Goal: Task Accomplishment & Management: Manage account settings

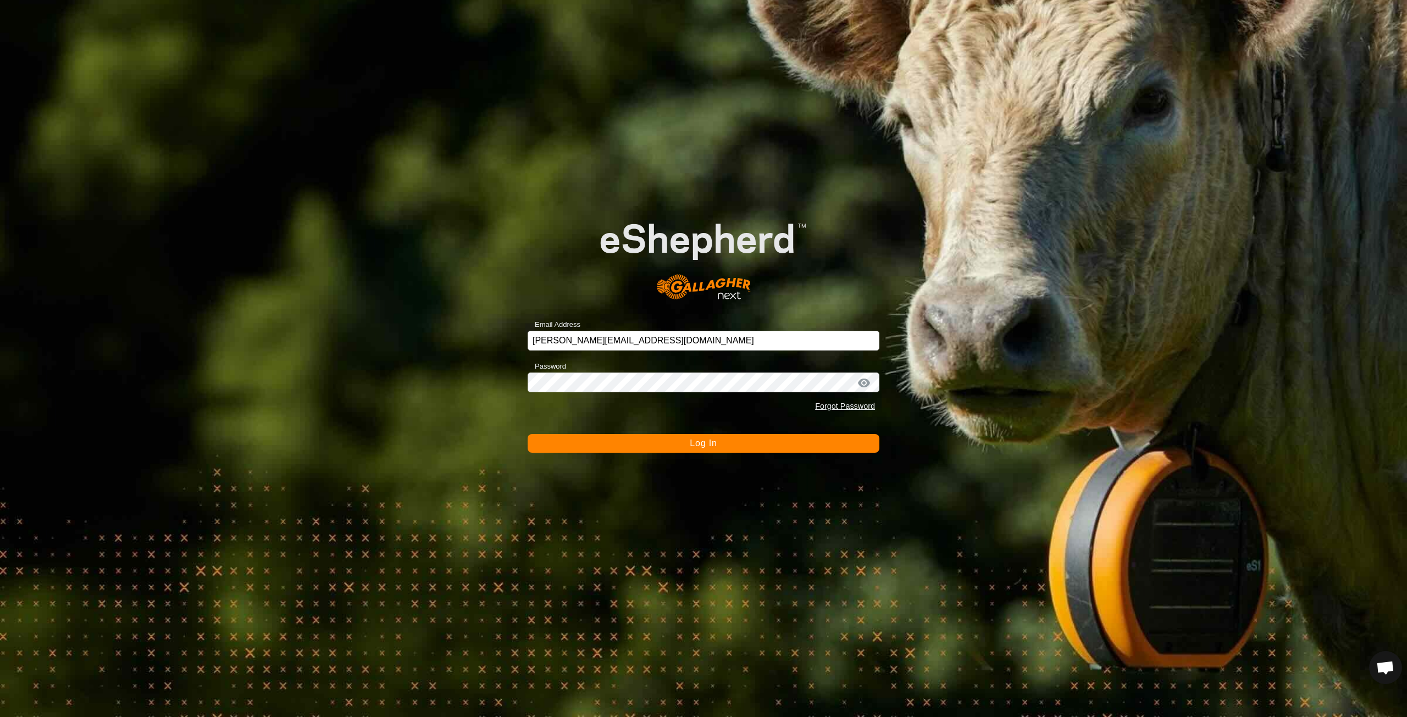
click at [717, 446] on button "Log In" at bounding box center [704, 443] width 352 height 19
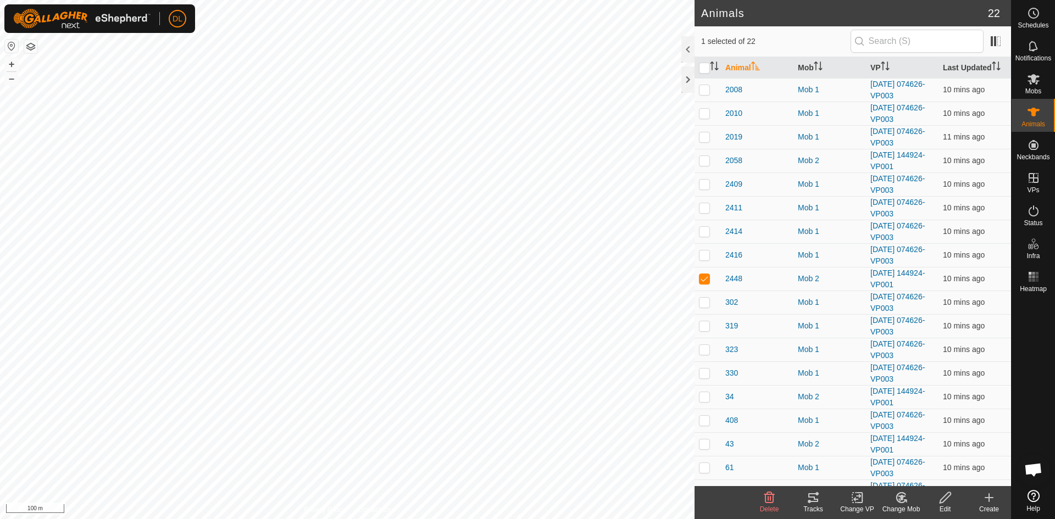
click at [816, 505] on div "Tracks" at bounding box center [813, 510] width 44 height 10
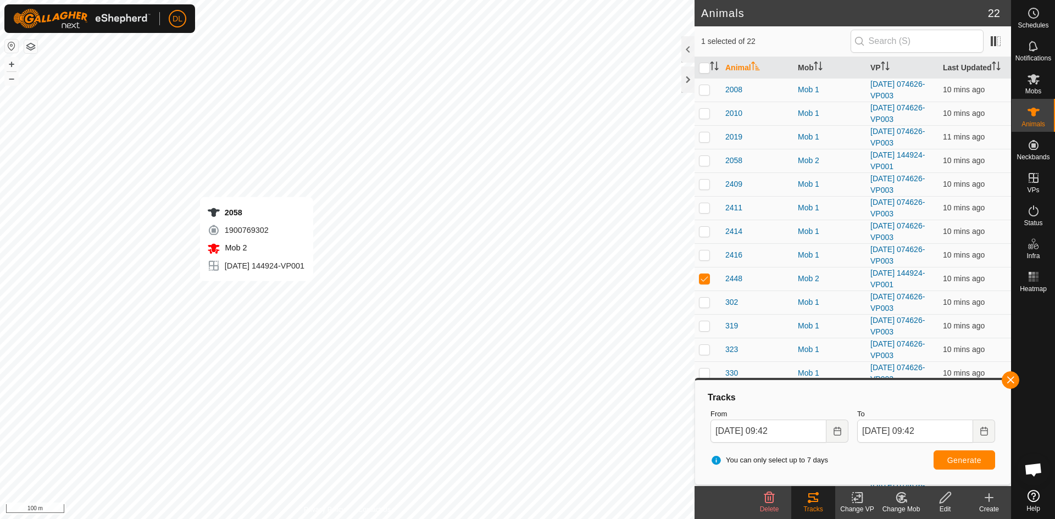
checkbox input "true"
checkbox input "false"
click at [963, 460] on span "Generate" at bounding box center [964, 460] width 34 height 9
checkbox input "false"
checkbox input "true"
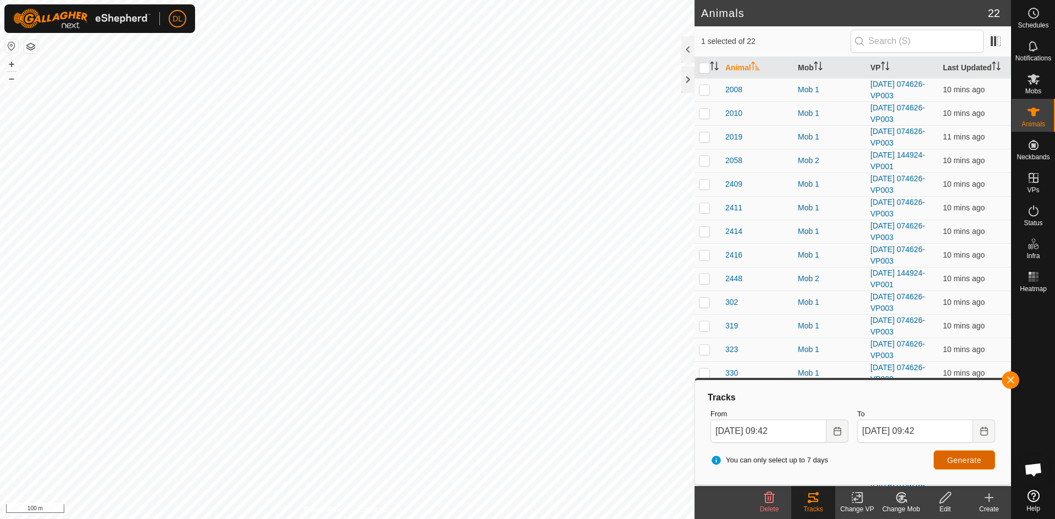
click at [963, 459] on span "Generate" at bounding box center [964, 460] width 34 height 9
checkbox input "true"
checkbox input "false"
click at [972, 461] on span "Generate" at bounding box center [964, 460] width 34 height 9
click at [1036, 84] on icon at bounding box center [1034, 79] width 12 height 10
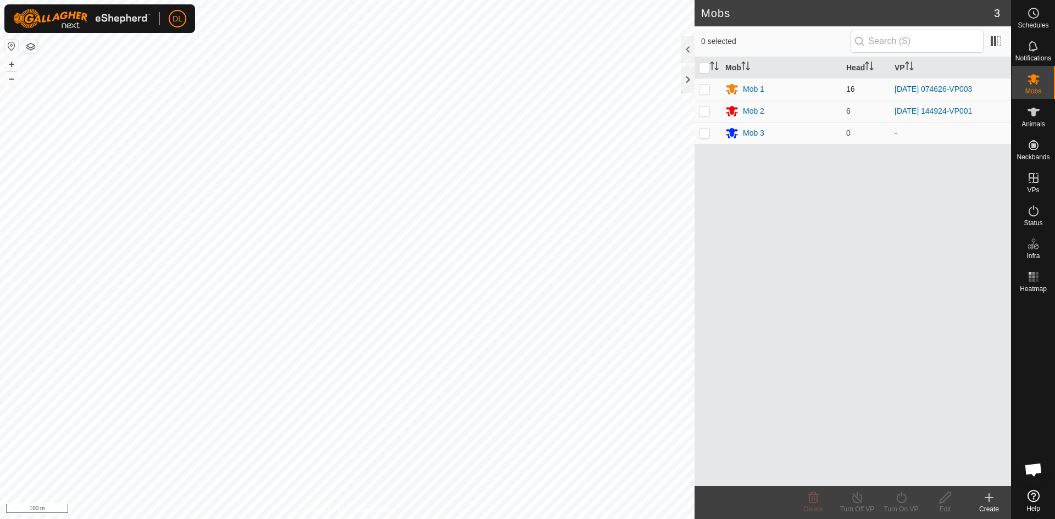
click at [707, 88] on p-checkbox at bounding box center [704, 89] width 11 height 9
checkbox input "true"
click at [902, 499] on icon at bounding box center [902, 497] width 14 height 13
click at [914, 479] on link "Now" at bounding box center [934, 474] width 109 height 22
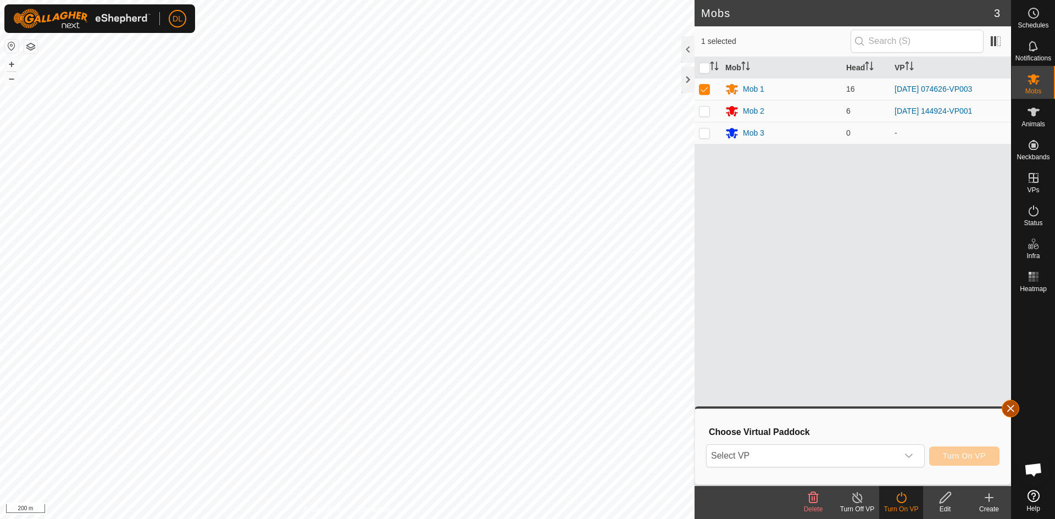
click at [1009, 411] on button "button" at bounding box center [1011, 409] width 18 height 18
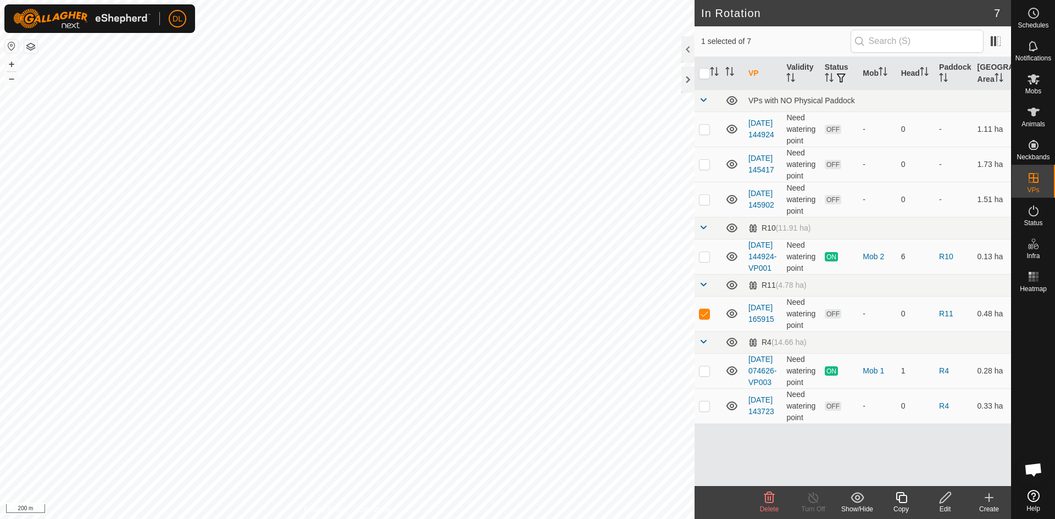
click at [944, 498] on icon at bounding box center [946, 497] width 14 height 13
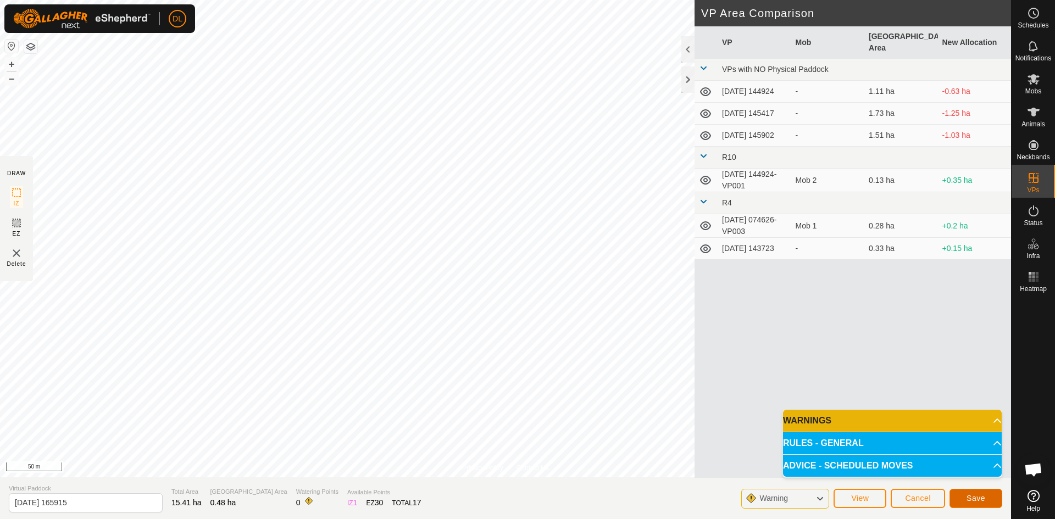
click at [984, 503] on button "Save" at bounding box center [976, 498] width 53 height 19
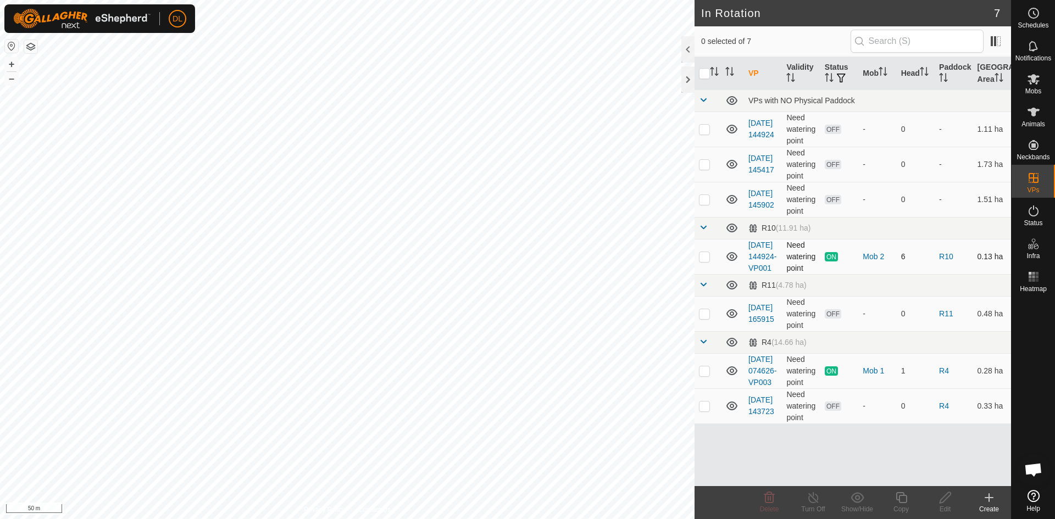
click at [733, 261] on icon at bounding box center [732, 256] width 11 height 9
click at [733, 263] on icon at bounding box center [731, 256] width 13 height 13
click at [732, 318] on icon at bounding box center [732, 313] width 11 height 9
click at [732, 320] on icon at bounding box center [731, 313] width 13 height 13
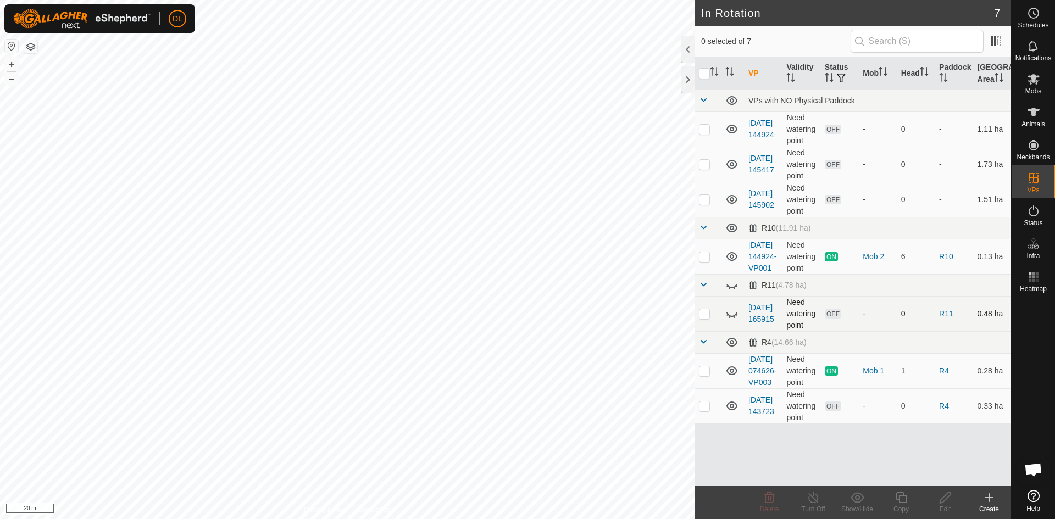
click at [732, 320] on icon at bounding box center [731, 313] width 13 height 13
click at [1045, 85] on div "Mobs" at bounding box center [1033, 82] width 43 height 33
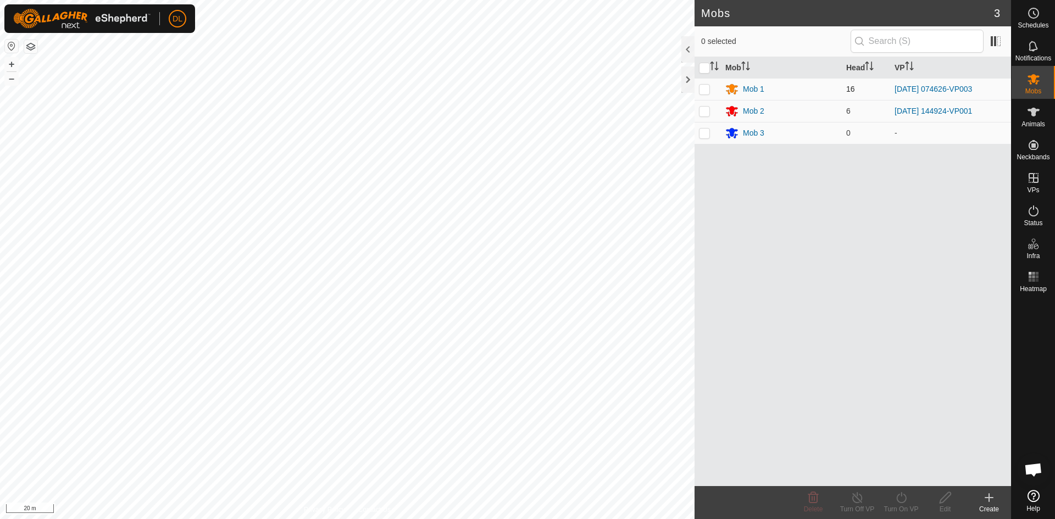
click at [701, 92] on p-checkbox at bounding box center [704, 89] width 11 height 9
checkbox input "true"
click at [906, 501] on icon at bounding box center [902, 497] width 14 height 13
click at [903, 474] on link "Now" at bounding box center [934, 474] width 109 height 22
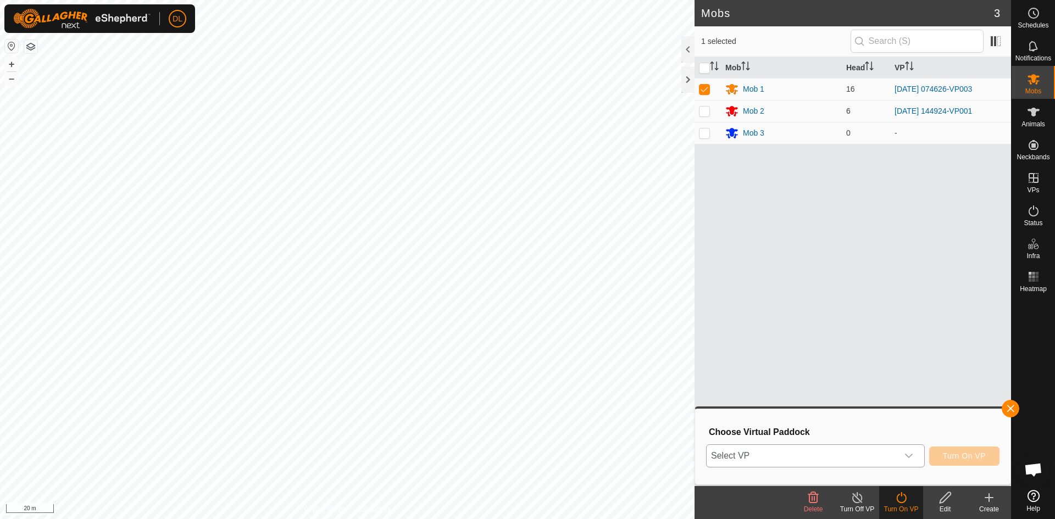
click at [906, 454] on icon "dropdown trigger" at bounding box center [909, 456] width 9 height 9
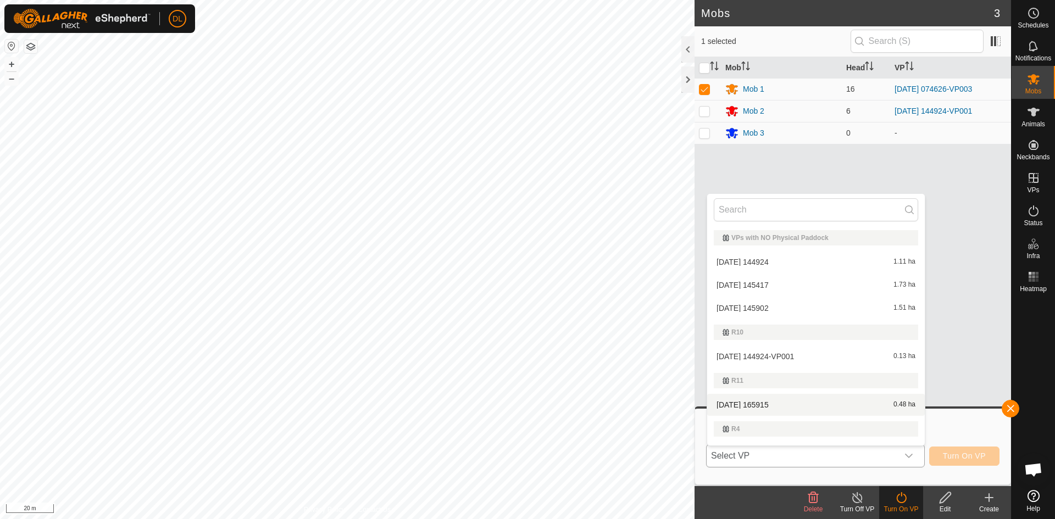
click at [820, 406] on li "2025-08-23 165915 0.48 ha" at bounding box center [816, 405] width 218 height 22
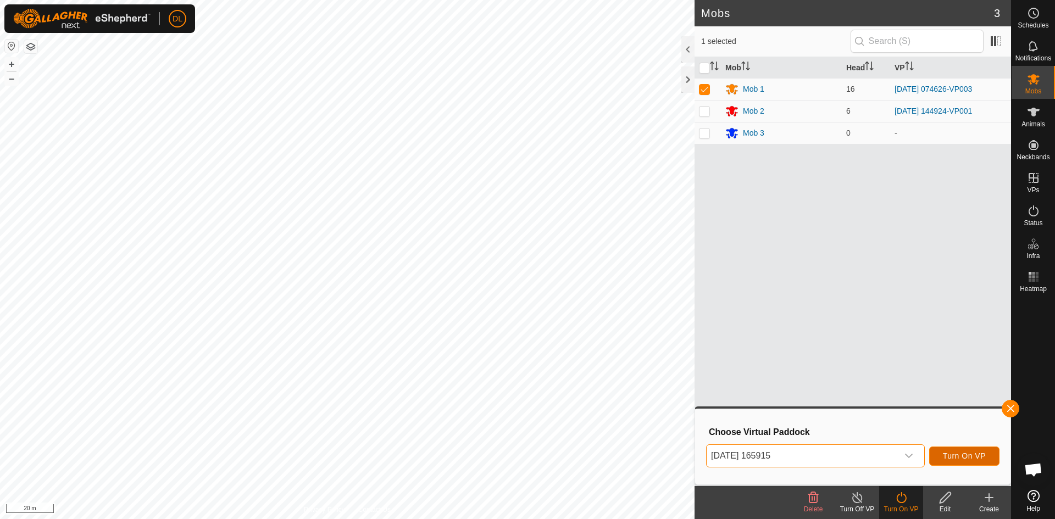
click at [962, 457] on span "Turn On VP" at bounding box center [964, 456] width 43 height 9
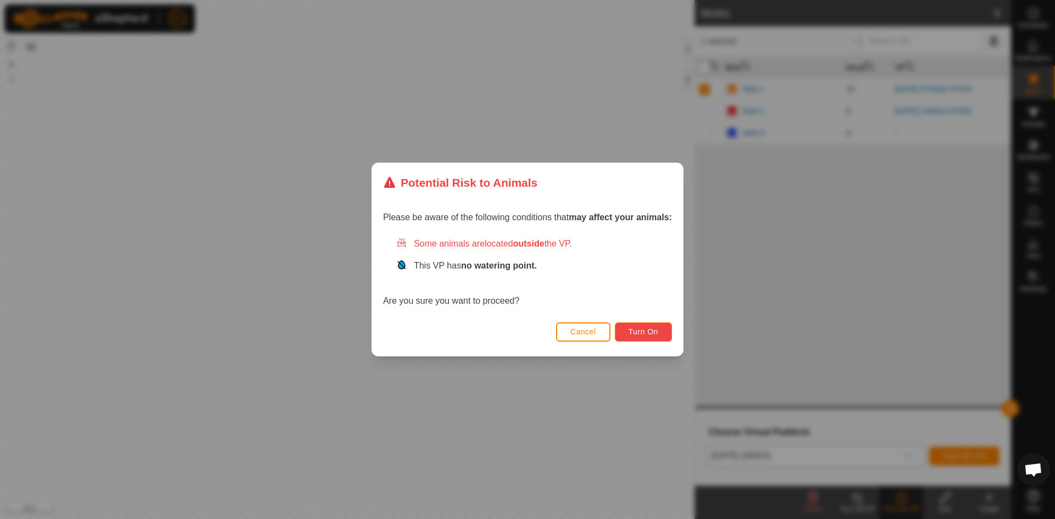
click at [636, 332] on span "Turn On" at bounding box center [644, 332] width 30 height 9
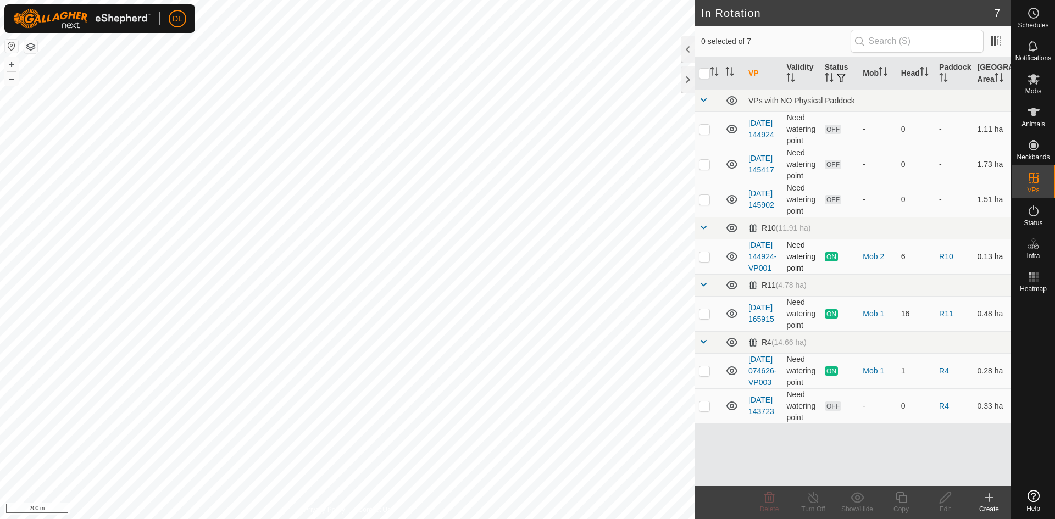
click at [730, 263] on icon at bounding box center [731, 256] width 13 height 13
click at [729, 320] on icon at bounding box center [731, 313] width 13 height 13
click at [733, 378] on icon at bounding box center [731, 370] width 13 height 13
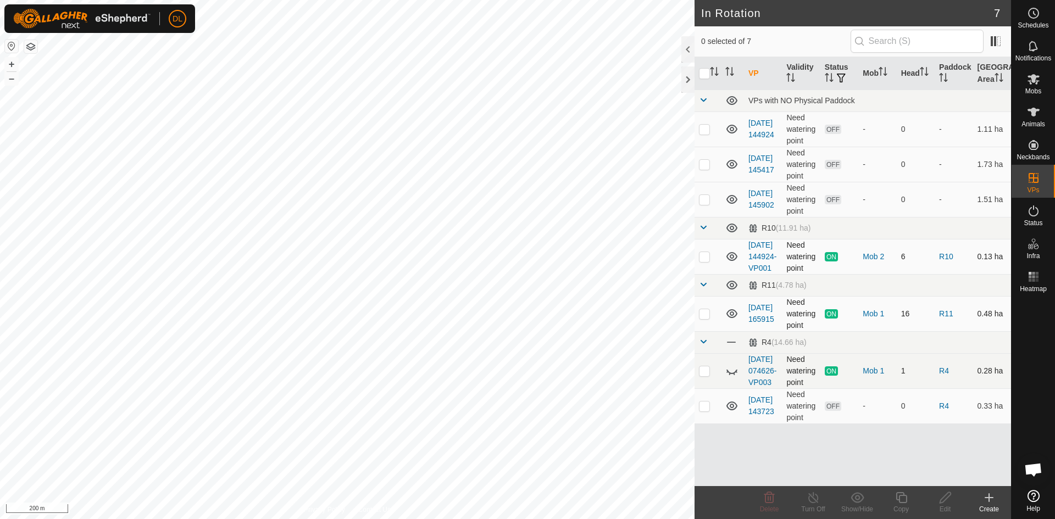
click at [733, 378] on icon at bounding box center [731, 370] width 13 height 13
click at [705, 375] on p-checkbox at bounding box center [704, 371] width 11 height 9
checkbox input "true"
click at [814, 503] on icon at bounding box center [813, 497] width 10 height 11
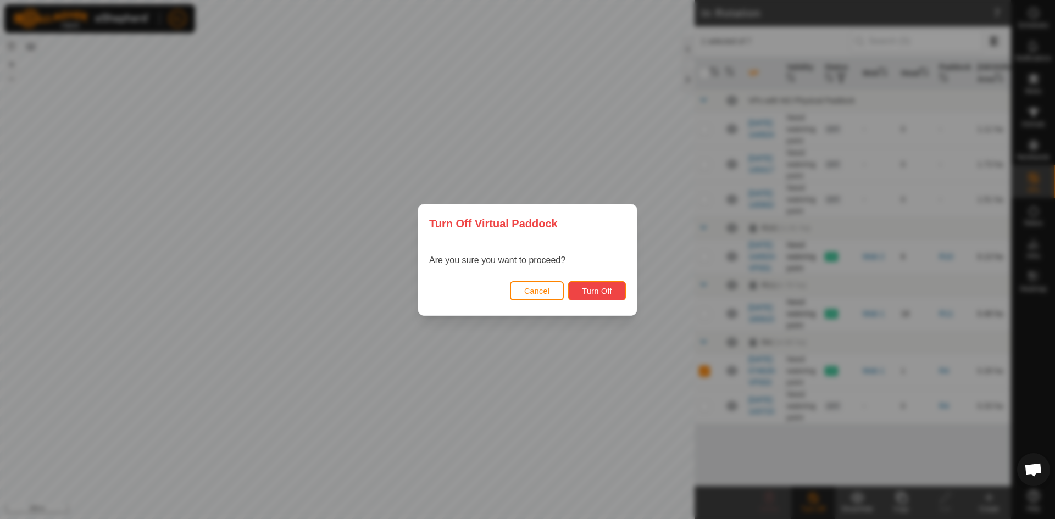
click at [611, 292] on span "Turn Off" at bounding box center [597, 291] width 30 height 9
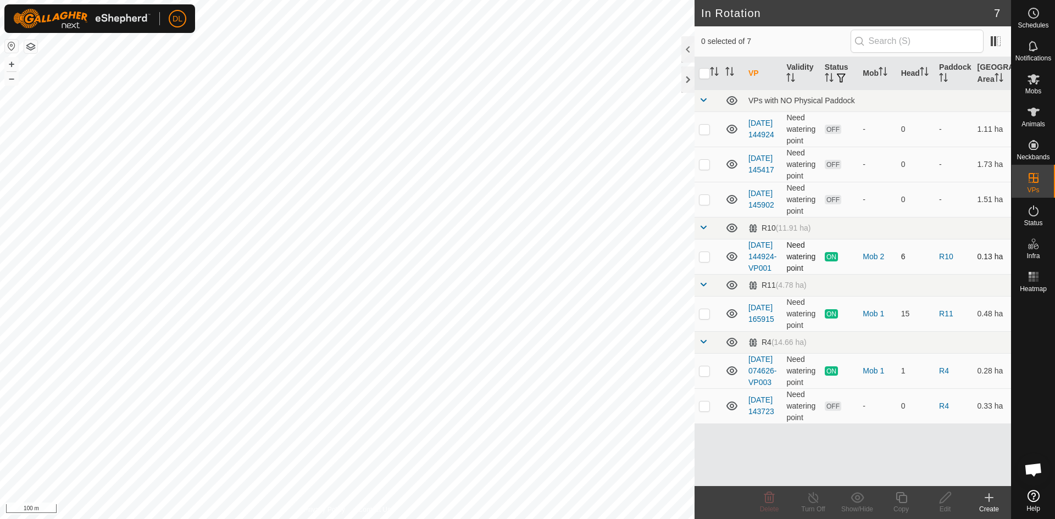
click at [729, 263] on icon at bounding box center [731, 256] width 13 height 13
click at [729, 260] on icon at bounding box center [732, 258] width 11 height 4
click at [728, 320] on icon at bounding box center [731, 313] width 13 height 13
click at [734, 375] on icon at bounding box center [732, 371] width 11 height 9
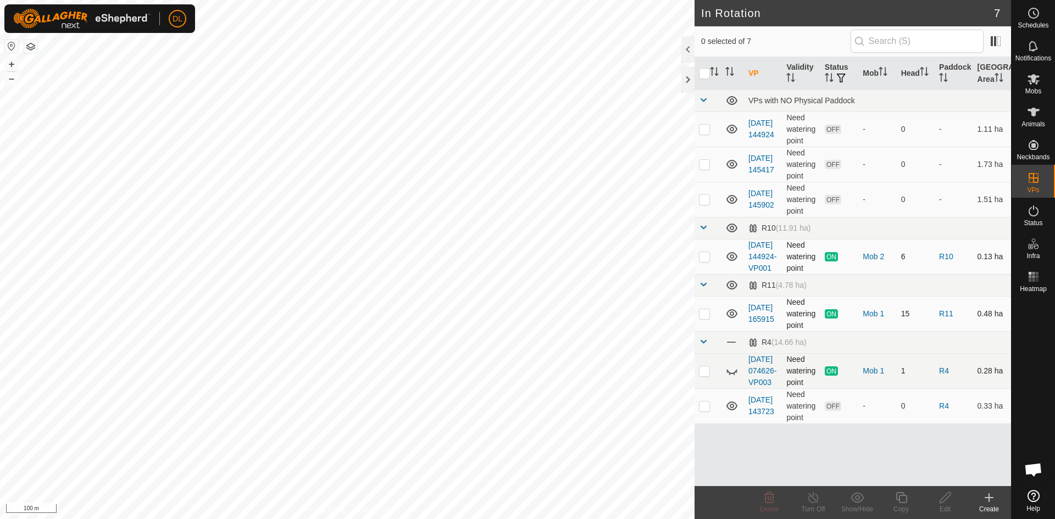
click at [734, 378] on icon at bounding box center [731, 370] width 13 height 13
click at [702, 375] on p-checkbox at bounding box center [704, 371] width 11 height 9
checkbox input "true"
click at [808, 501] on icon at bounding box center [814, 497] width 14 height 13
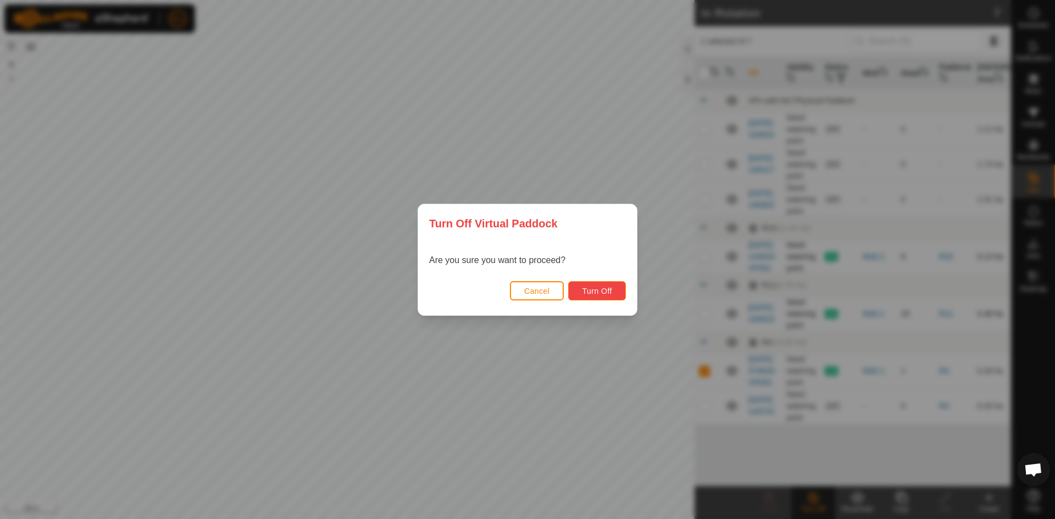
click at [597, 291] on span "Turn Off" at bounding box center [597, 291] width 30 height 9
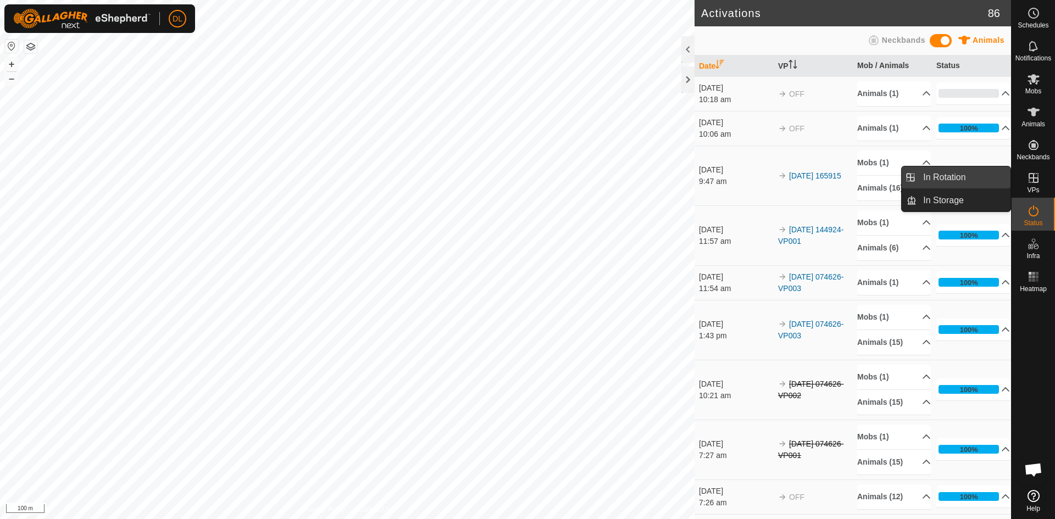
click at [941, 179] on link "In Rotation" at bounding box center [964, 178] width 94 height 22
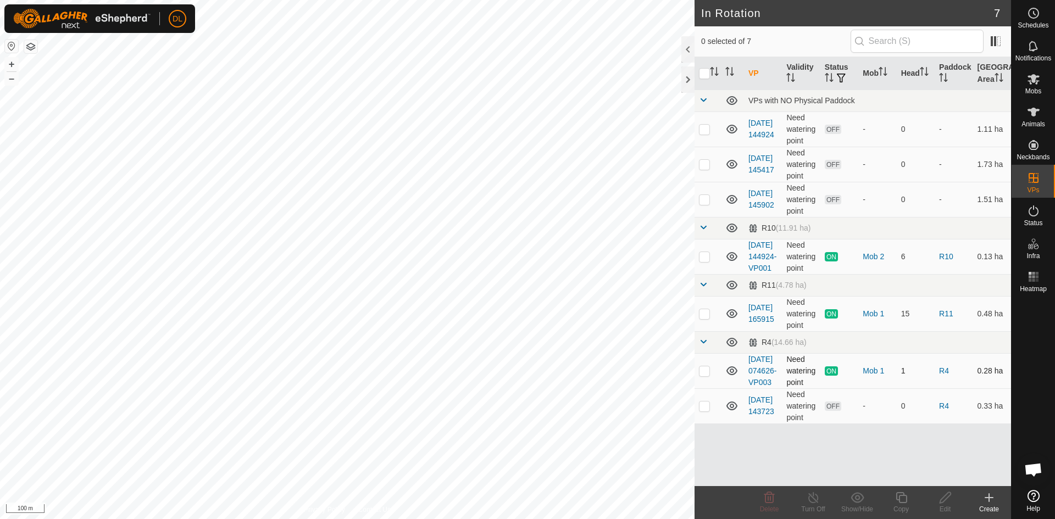
click at [731, 375] on icon at bounding box center [732, 371] width 11 height 9
click at [731, 378] on icon at bounding box center [731, 370] width 13 height 13
click at [706, 375] on p-checkbox at bounding box center [704, 371] width 11 height 9
checkbox input "true"
click at [813, 502] on icon at bounding box center [814, 497] width 14 height 13
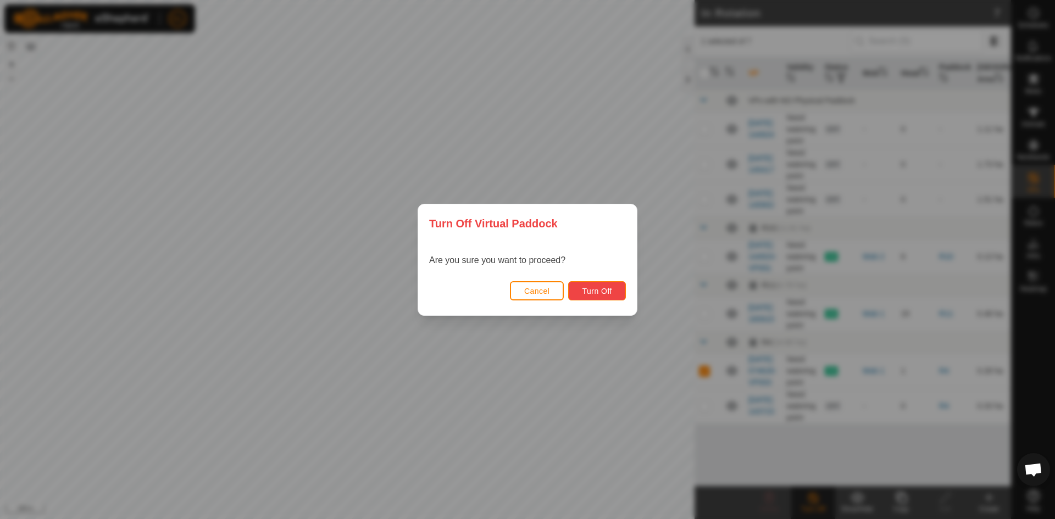
click at [597, 293] on span "Turn Off" at bounding box center [597, 291] width 30 height 9
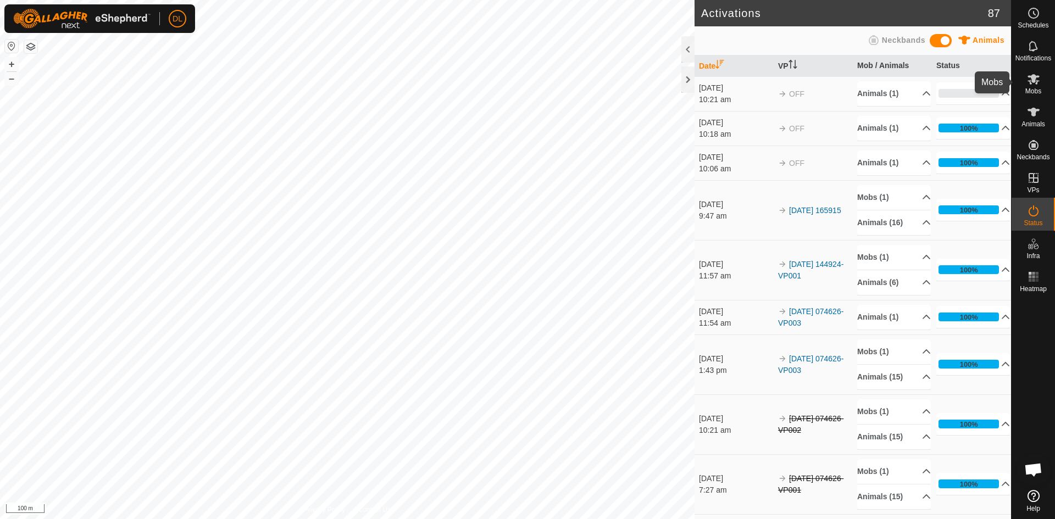
click at [1037, 79] on icon at bounding box center [1033, 79] width 13 height 13
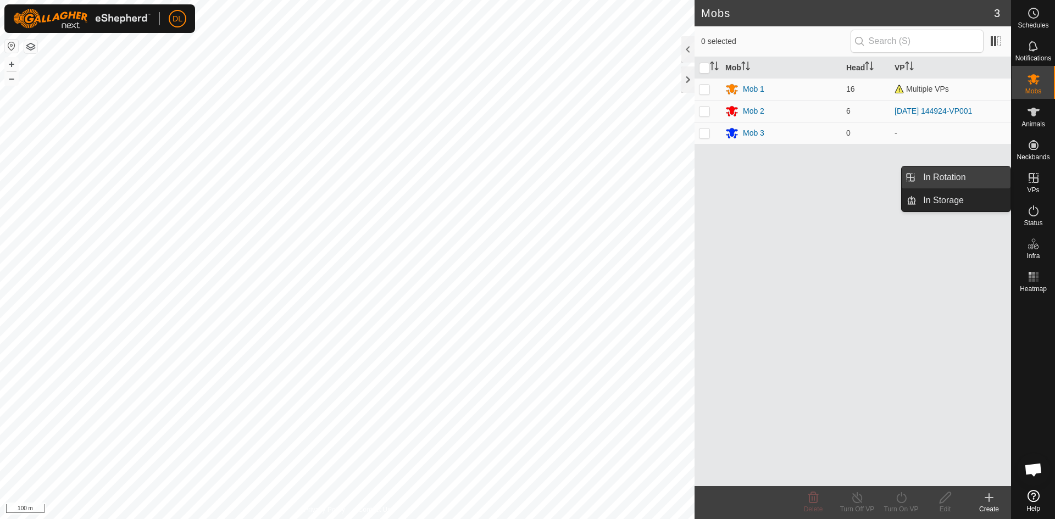
click at [954, 178] on link "In Rotation" at bounding box center [964, 178] width 94 height 22
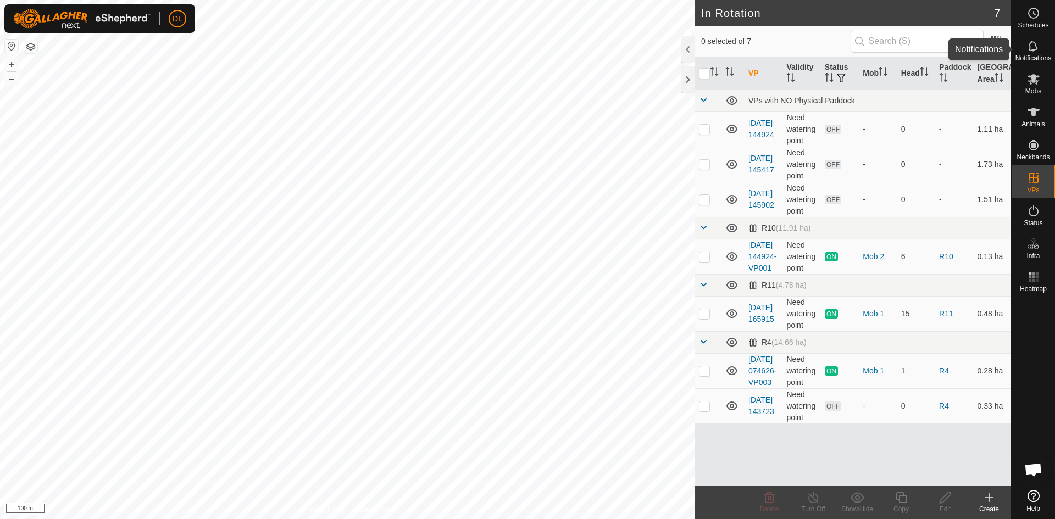
click at [1038, 47] on icon at bounding box center [1033, 46] width 13 height 13
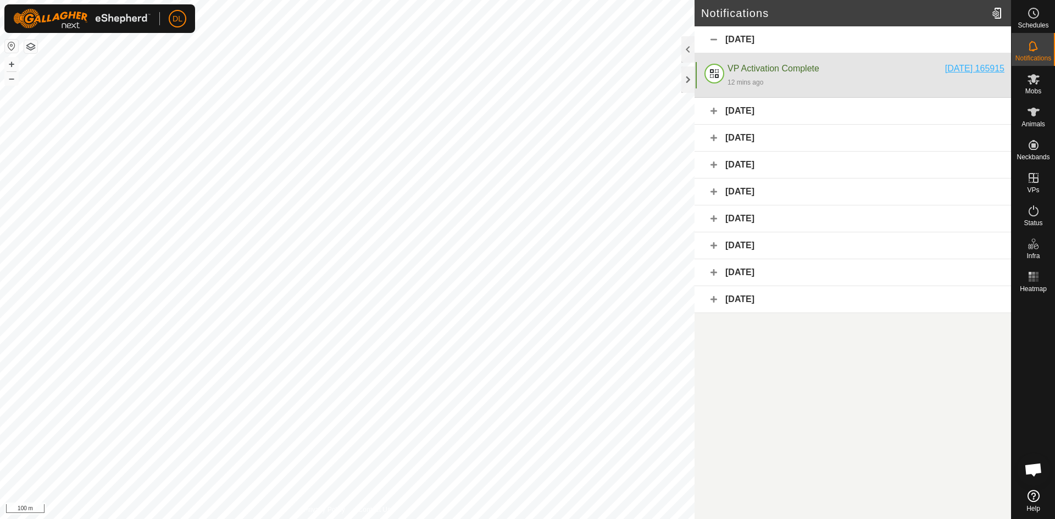
click at [985, 69] on div "[DATE] 165915" at bounding box center [974, 68] width 59 height 13
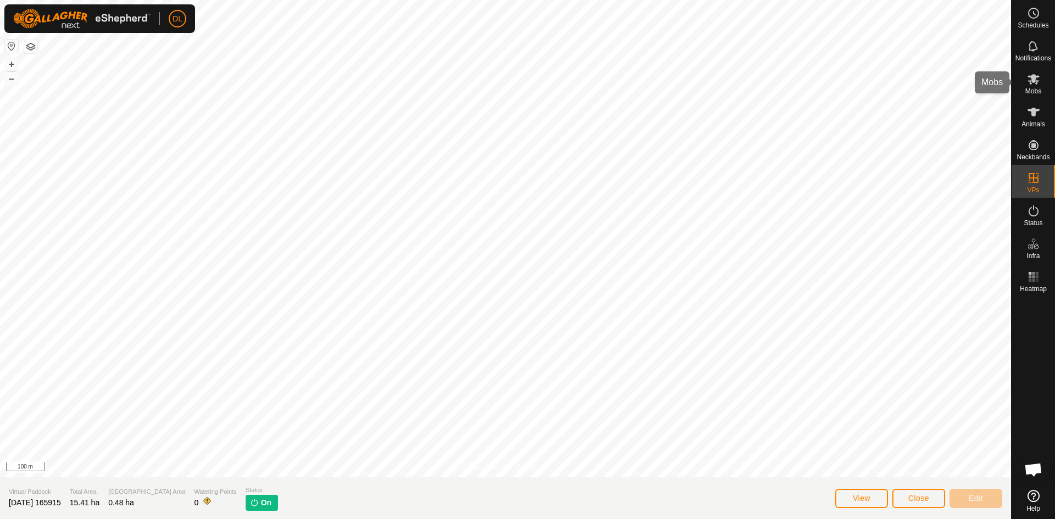
click at [1034, 81] on icon at bounding box center [1034, 79] width 12 height 10
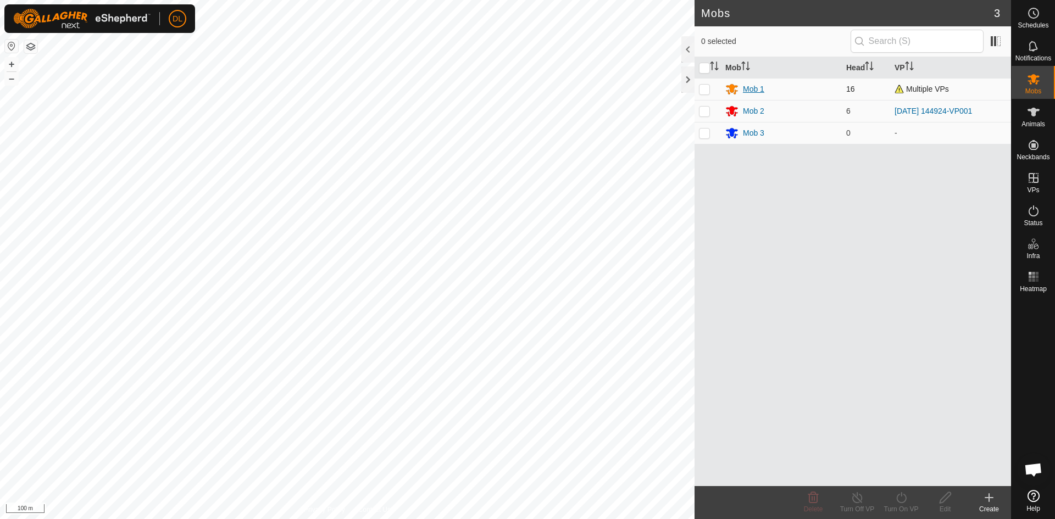
click at [758, 86] on div "Mob 1" at bounding box center [753, 90] width 21 height 12
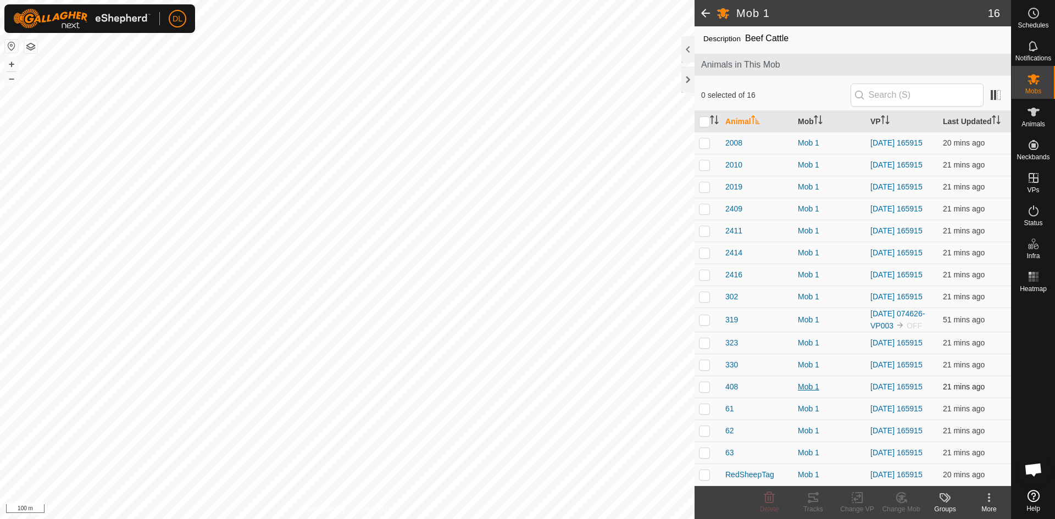
scroll to position [14, 0]
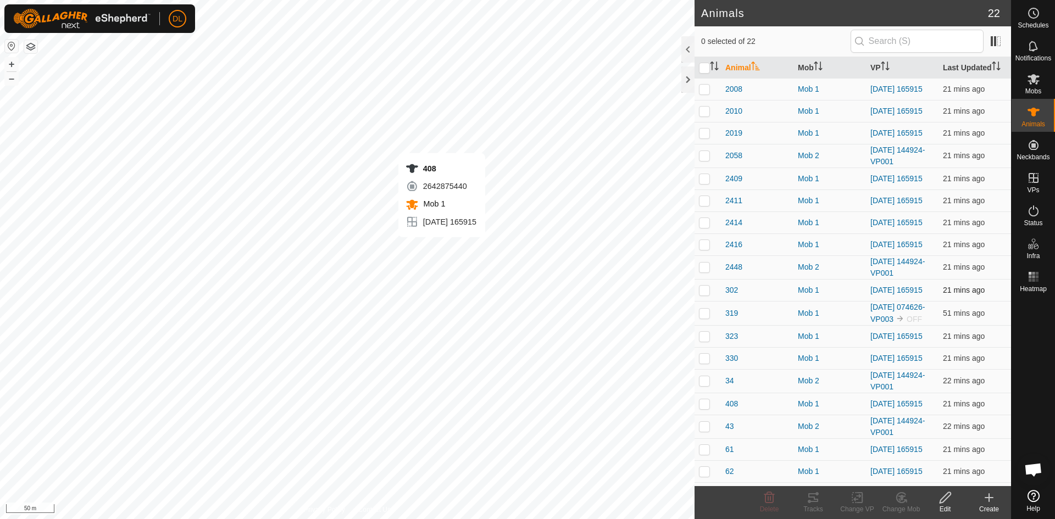
checkbox input "true"
click at [732, 410] on span "408" at bounding box center [731, 404] width 13 height 12
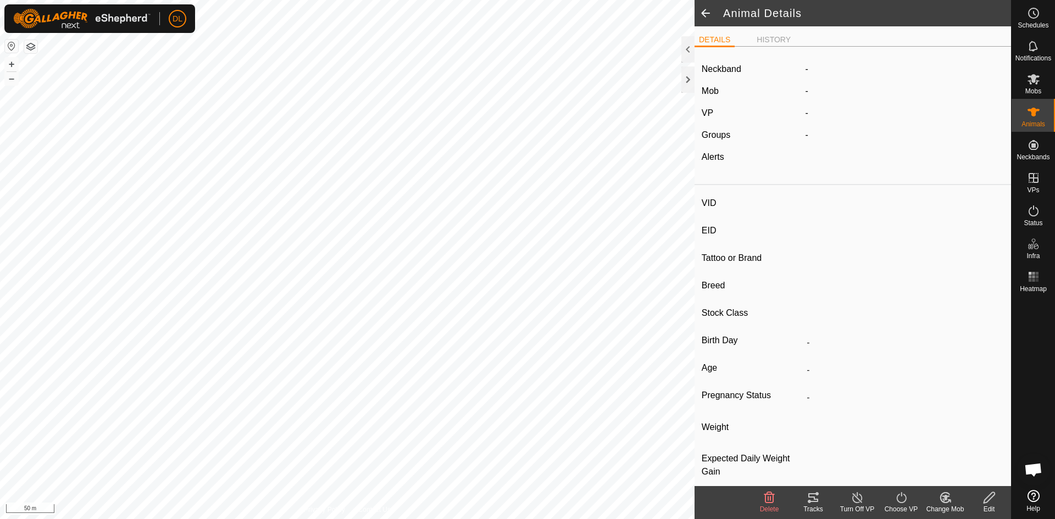
type input "408"
type input "-"
type input "Blue Tag"
type input "Red"
type input "-"
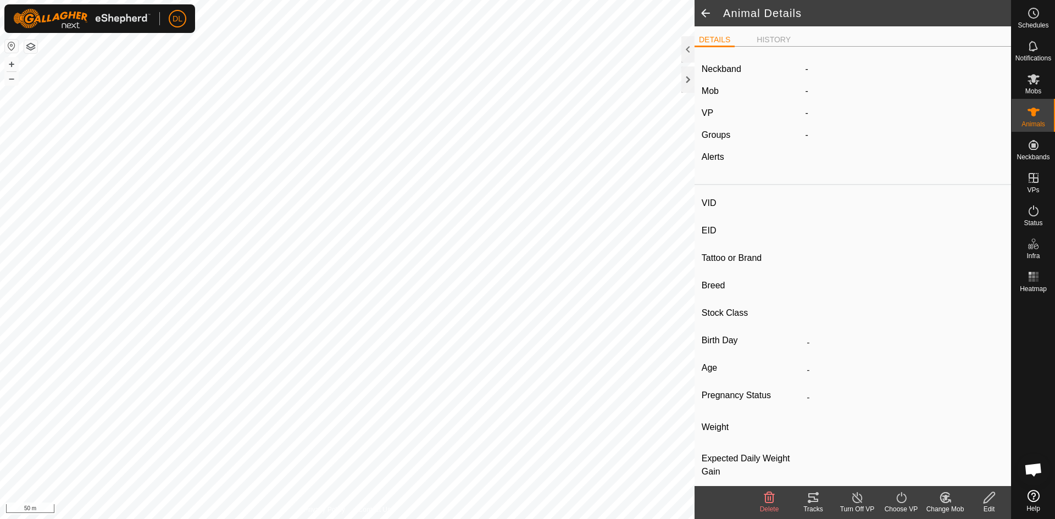
type input "0 kg"
type input "-"
click at [708, 13] on span at bounding box center [706, 13] width 22 height 26
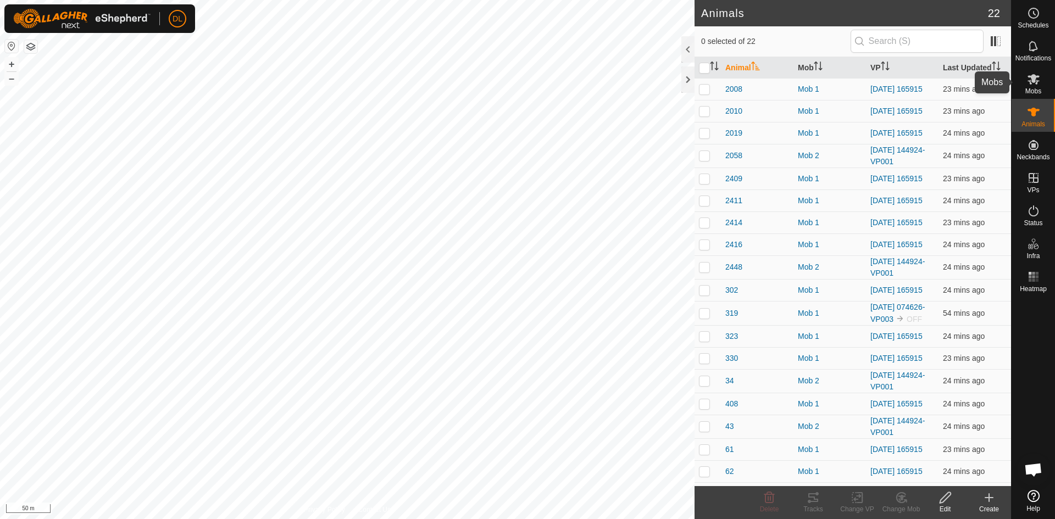
click at [1036, 81] on icon at bounding box center [1033, 79] width 13 height 13
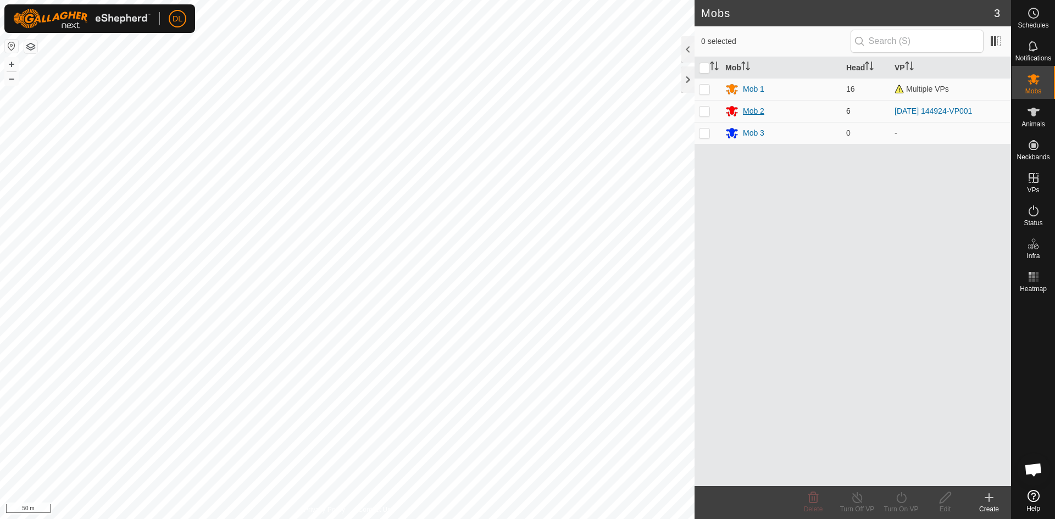
click at [757, 112] on div "Mob 2" at bounding box center [753, 112] width 21 height 12
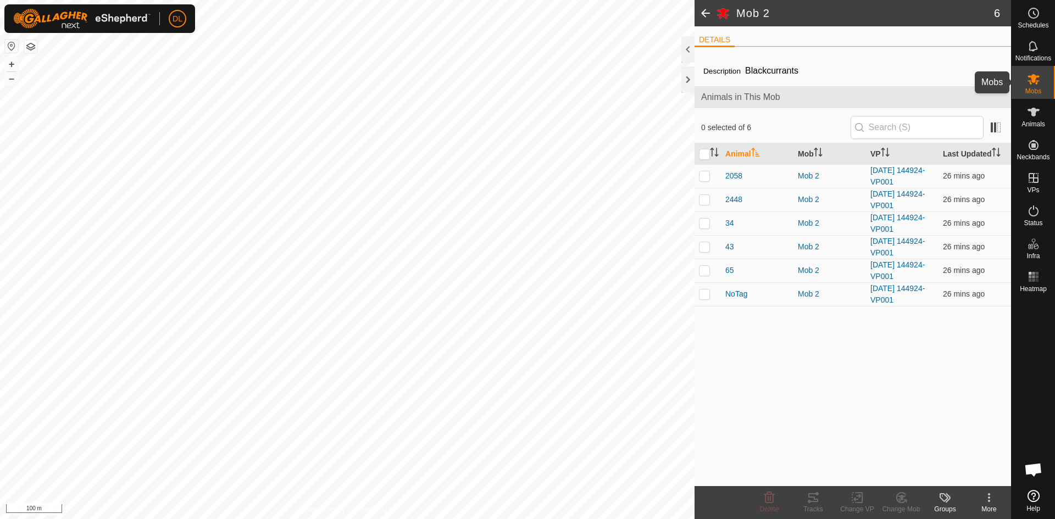
click at [1035, 86] on es-mob-svg-icon at bounding box center [1034, 79] width 20 height 18
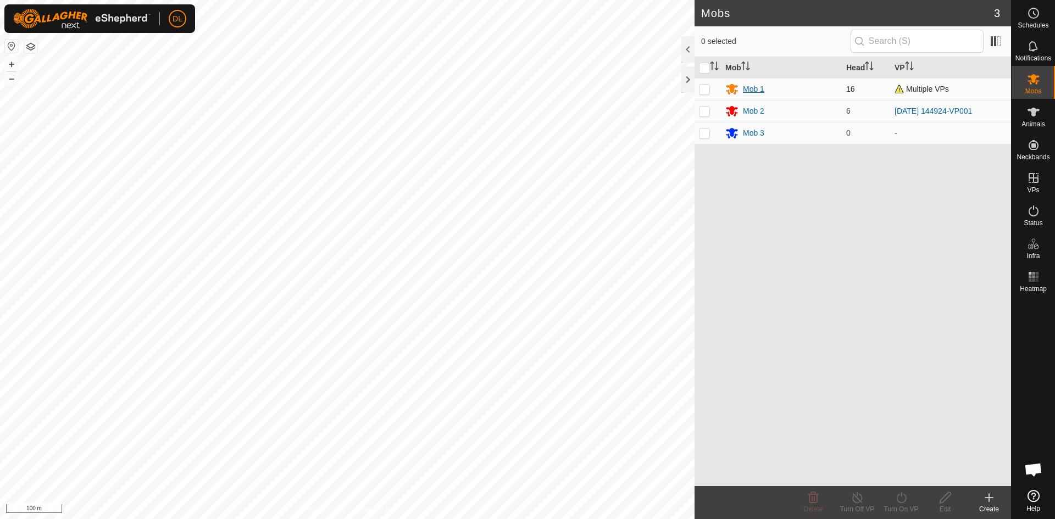
click at [755, 85] on div "Mob 1" at bounding box center [753, 90] width 21 height 12
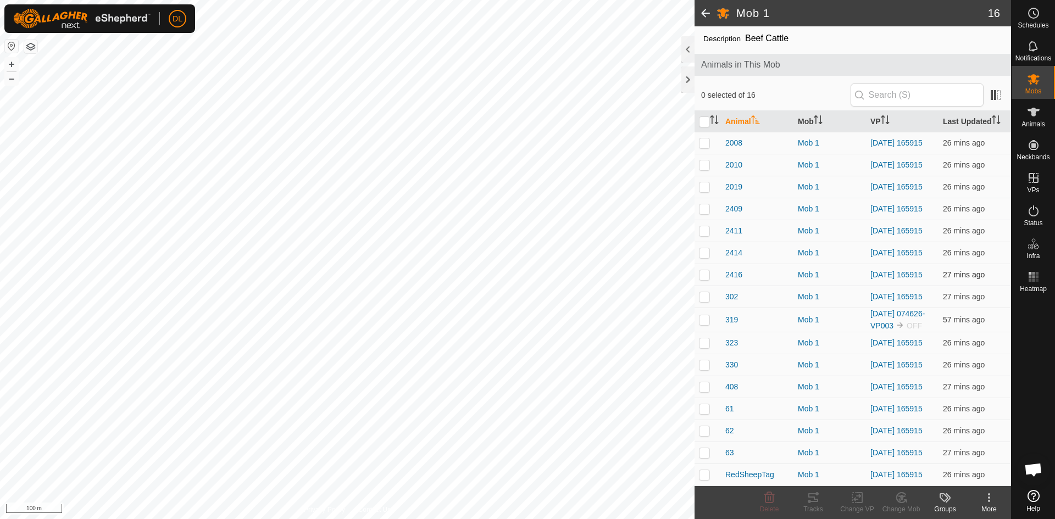
scroll to position [69, 0]
